Goal: Navigation & Orientation: Find specific page/section

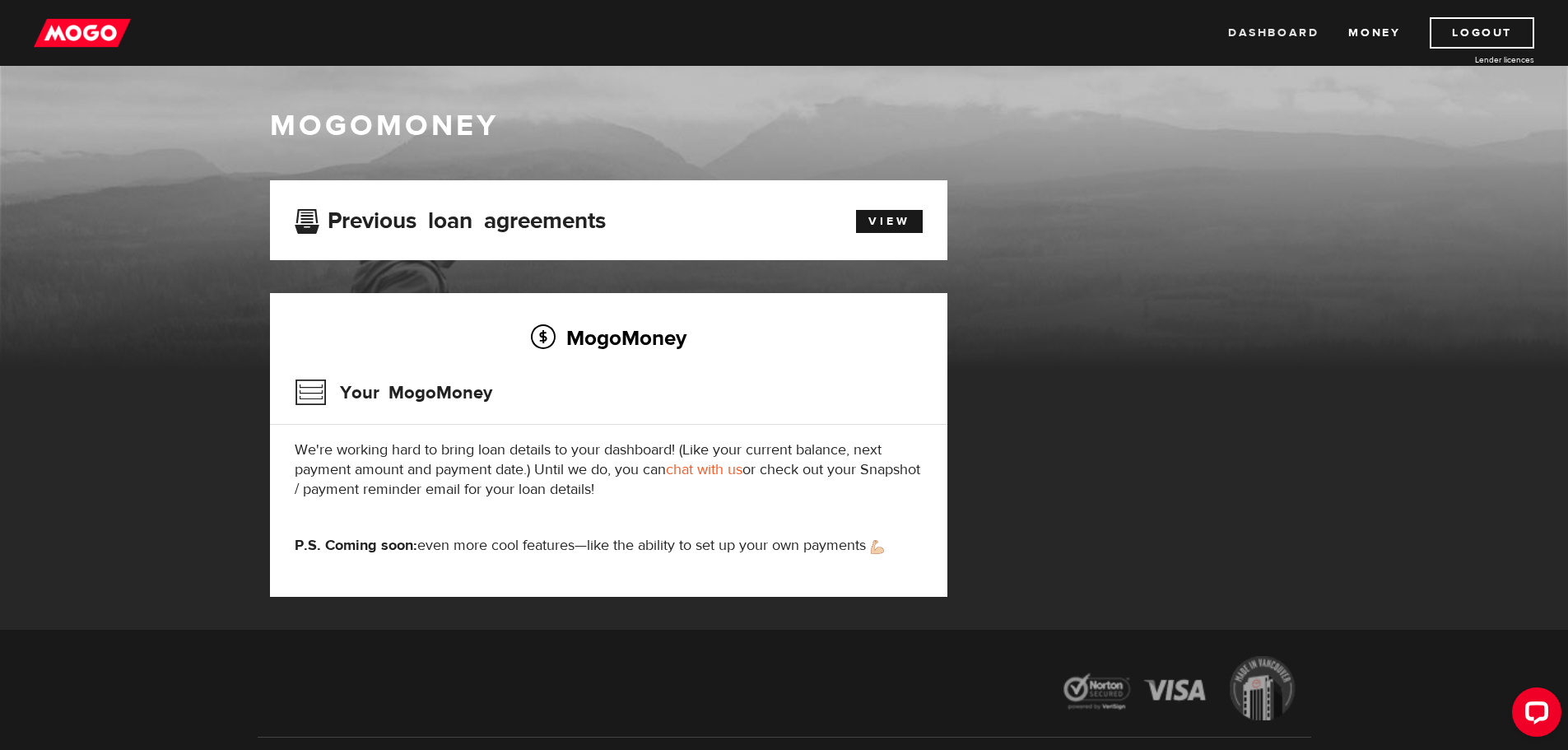
click at [1286, 34] on link "Dashboard" at bounding box center [1273, 33] width 91 height 31
click at [634, 341] on h2 "MogoMoney" at bounding box center [608, 338] width 628 height 35
click at [899, 220] on link "View" at bounding box center [889, 221] width 67 height 23
click at [1370, 33] on link "Money" at bounding box center [1374, 33] width 52 height 31
click at [1266, 30] on link "Dashboard" at bounding box center [1273, 33] width 91 height 31
